Goal: Task Accomplishment & Management: Manage account settings

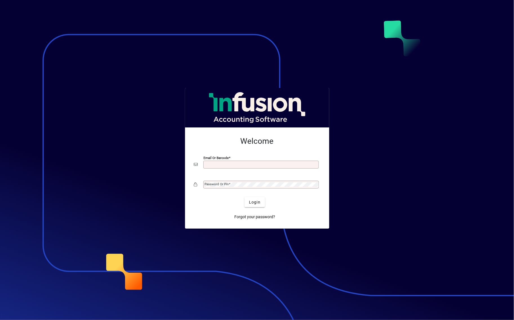
click at [232, 164] on input "Email or Barcode" at bounding box center [262, 164] width 114 height 5
click at [245, 197] on button "Login" at bounding box center [255, 202] width 21 height 10
type input "**********"
click at [251, 201] on span "Login" at bounding box center [255, 202] width 12 height 6
